Goal: Find specific page/section: Find specific page/section

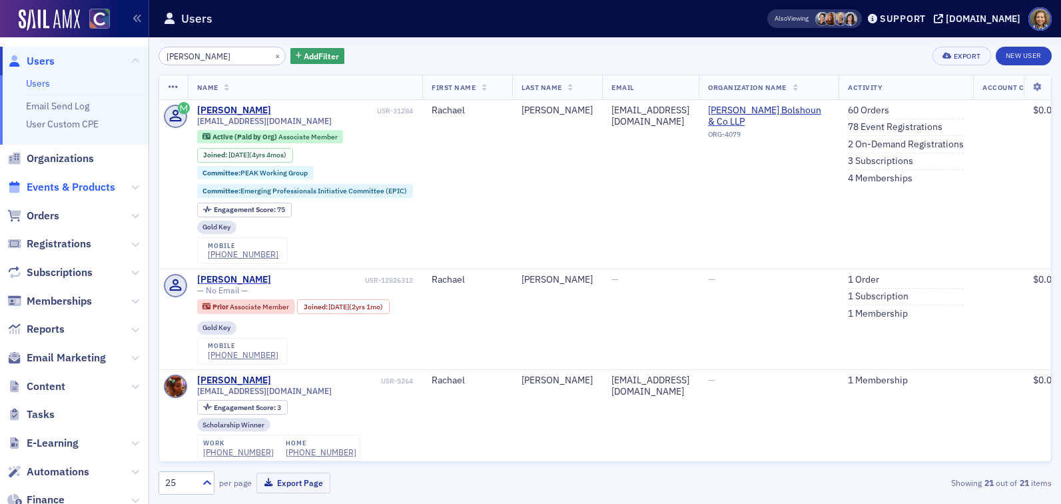
click at [33, 187] on span "Events & Products" at bounding box center [71, 187] width 89 height 15
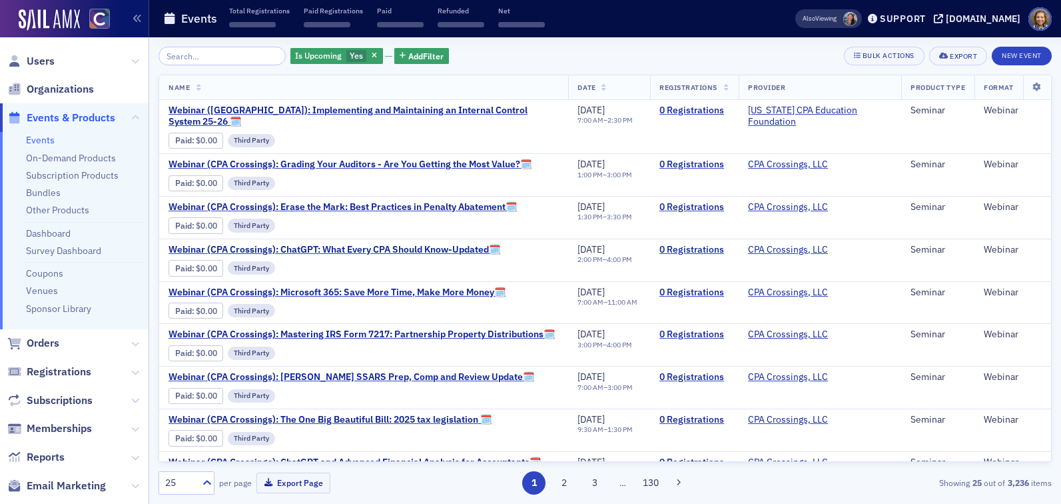
click at [207, 57] on input "search" at bounding box center [222, 56] width 127 height 19
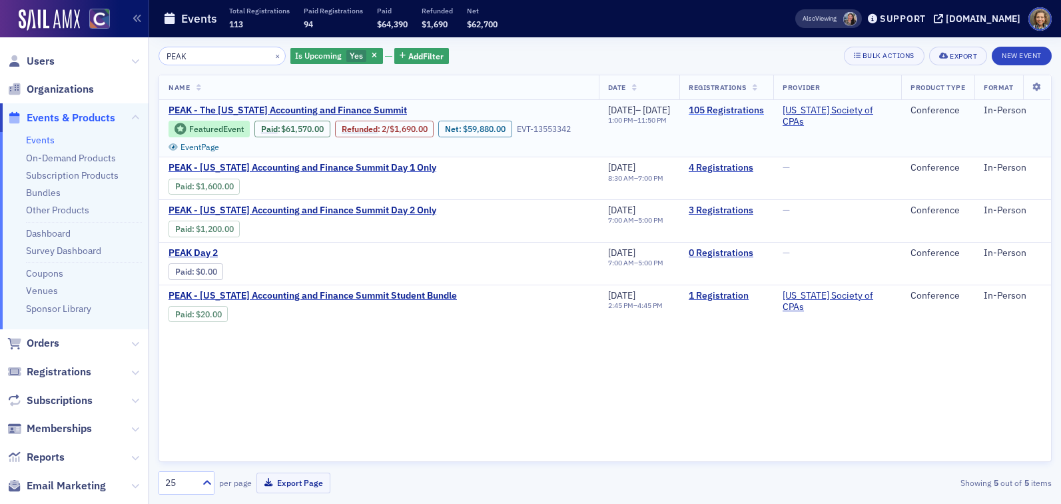
type input "PEAK"
click at [722, 108] on link "105 Registrations" at bounding box center [726, 111] width 75 height 12
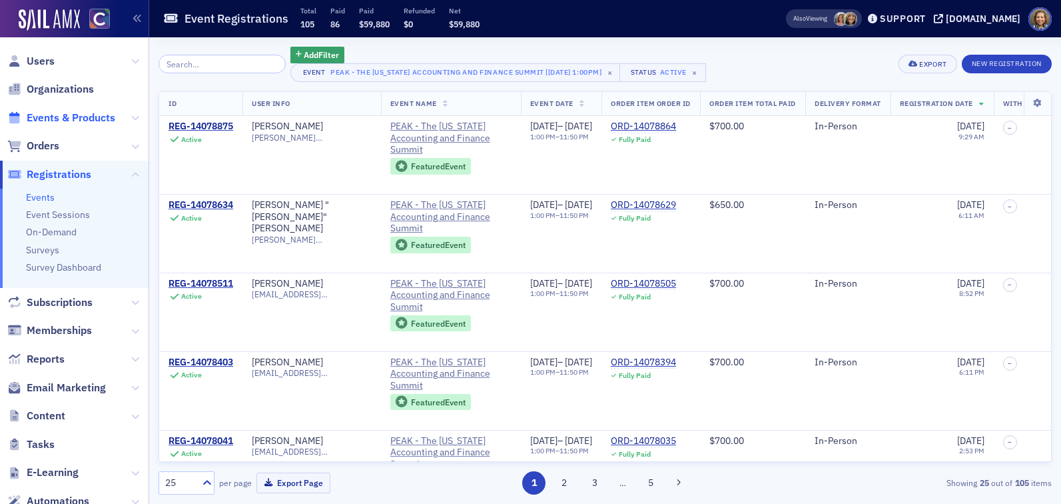
click at [49, 120] on span "Events & Products" at bounding box center [71, 118] width 89 height 15
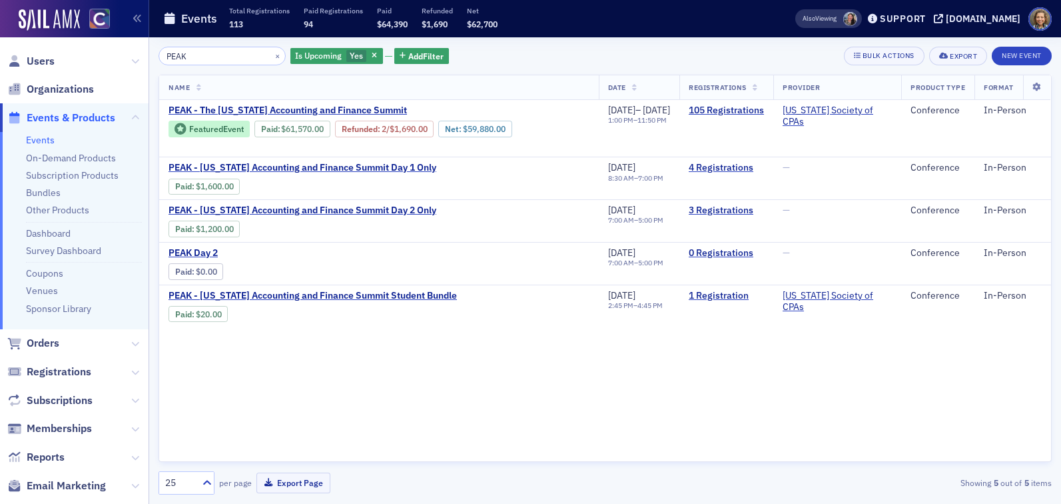
drag, startPoint x: 205, startPoint y: 59, endPoint x: 144, endPoint y: 45, distance: 62.2
click at [145, 47] on div "Users Organizations Events & Products Events On-Demand Products Subscription Pr…" at bounding box center [530, 252] width 1061 height 504
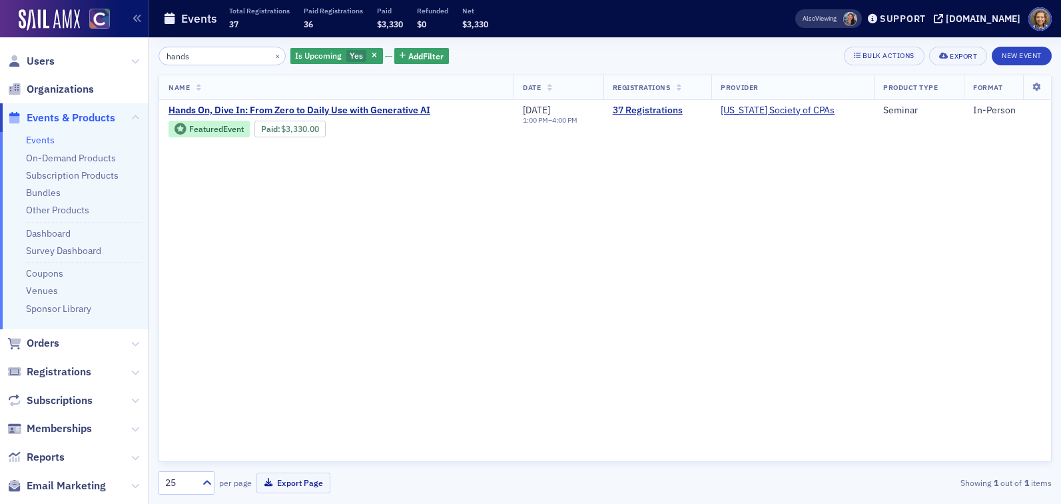
type input "hands"
click at [49, 139] on link "Events" at bounding box center [40, 140] width 29 height 12
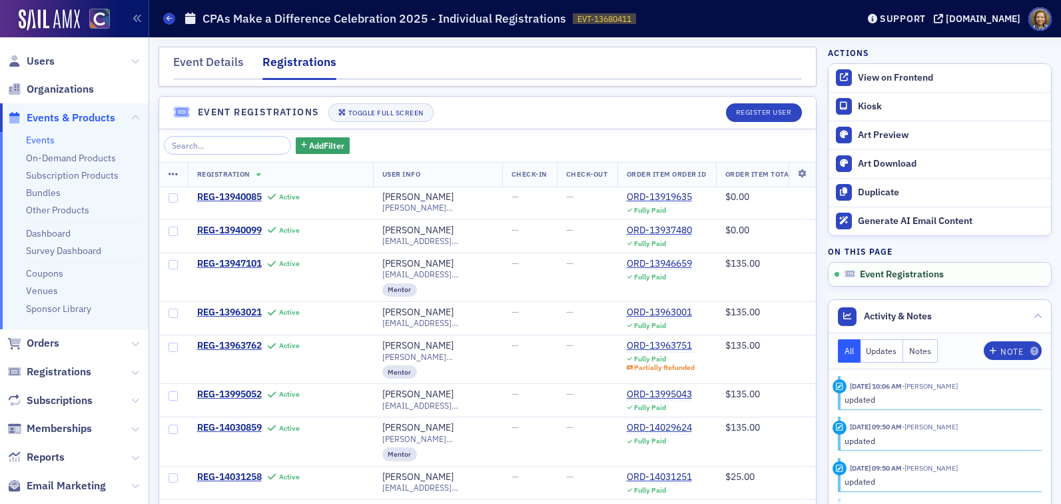
scroll to position [568, 0]
